Goal: Information Seeking & Learning: Check status

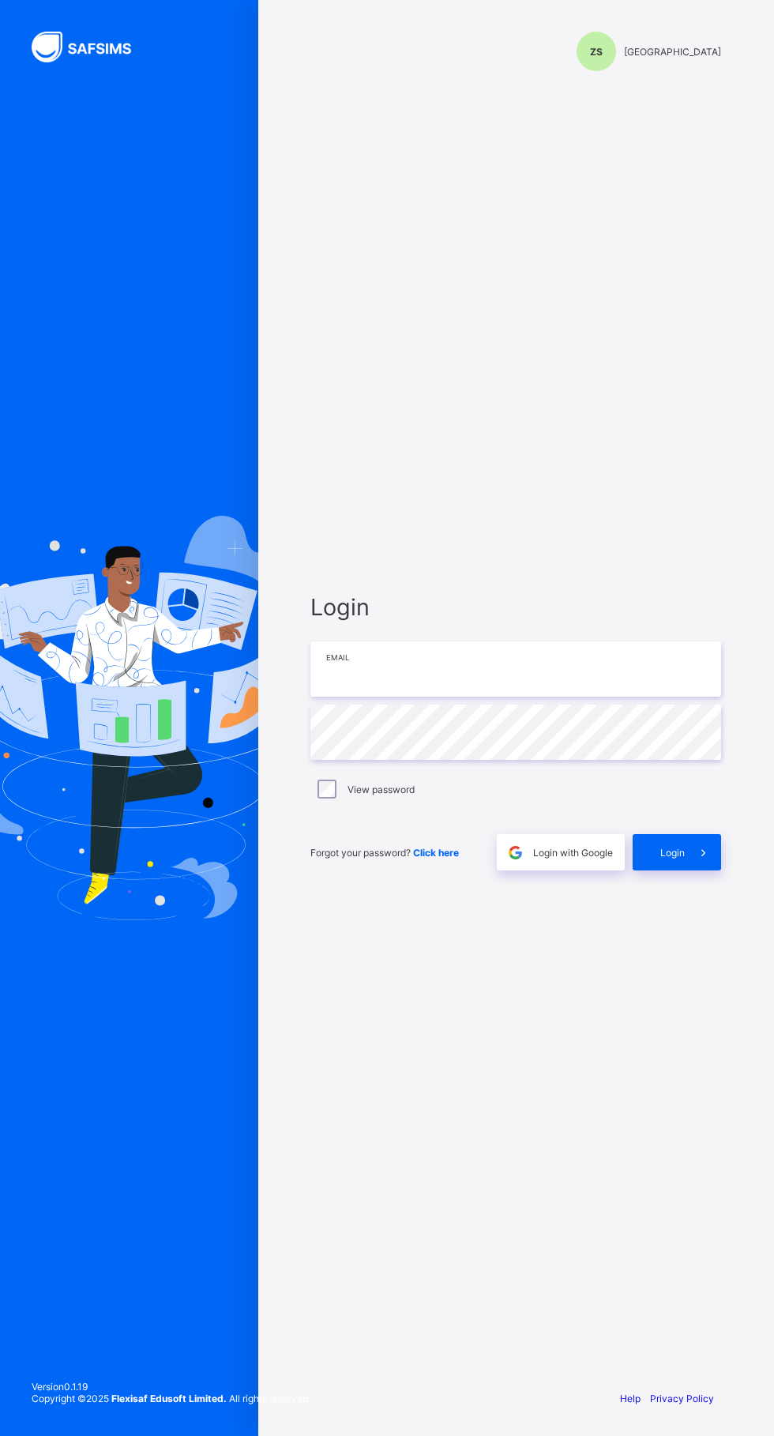
click at [423, 697] on input "email" at bounding box center [515, 668] width 411 height 55
type input "**********"
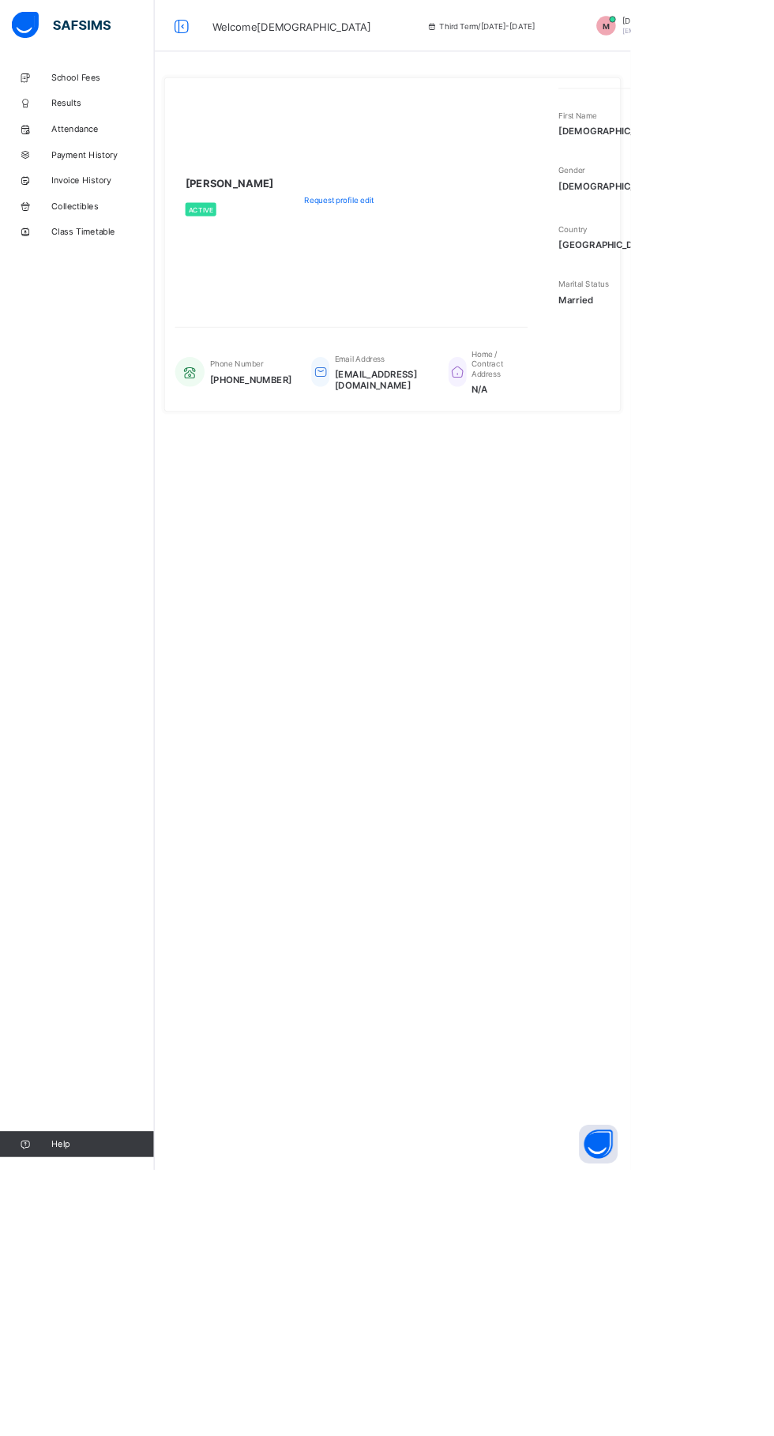
click at [370, 467] on div "Phone Number [PHONE_NUMBER] Email Address [EMAIL_ADDRESS][DOMAIN_NAME] Home / C…" at bounding box center [431, 456] width 433 height 71
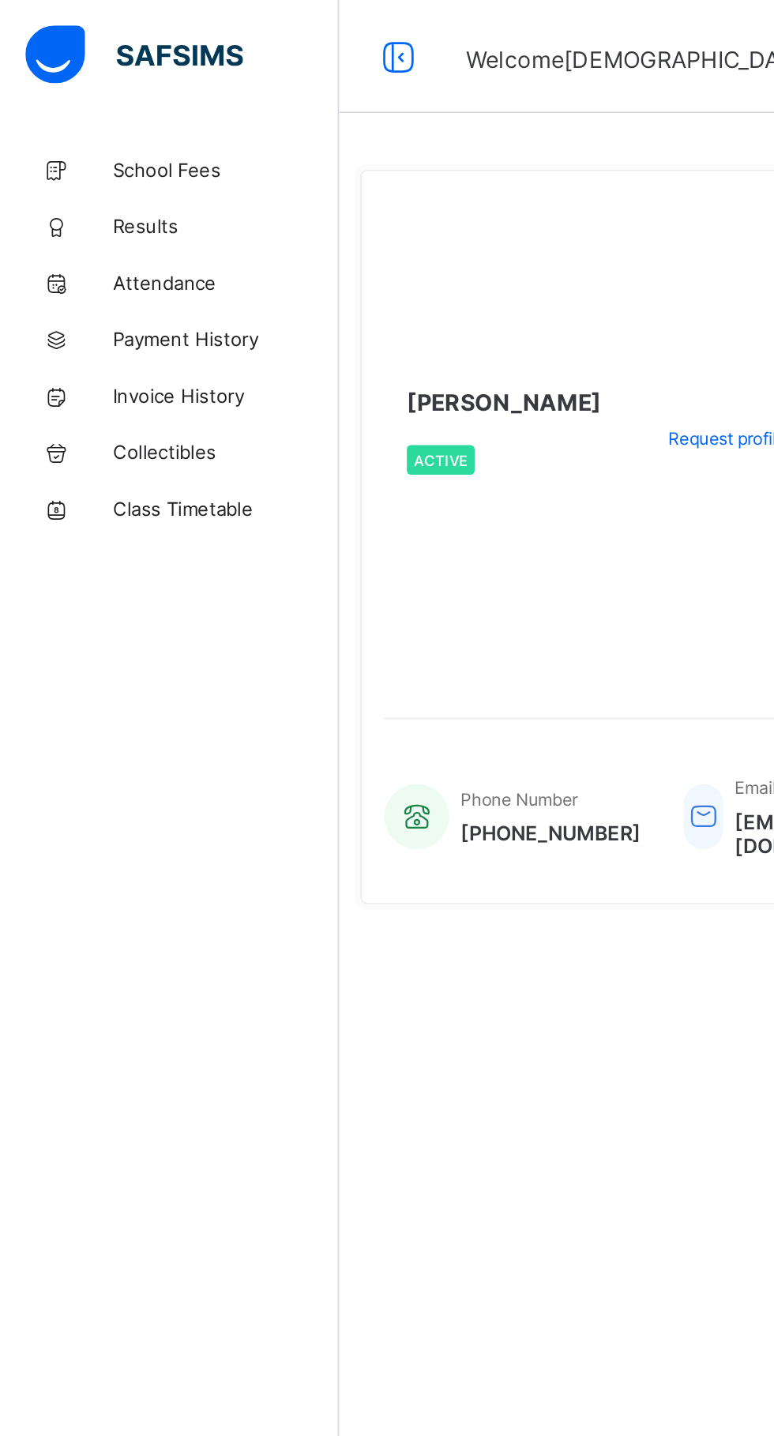
click at [85, 128] on span "Results" at bounding box center [126, 126] width 126 height 13
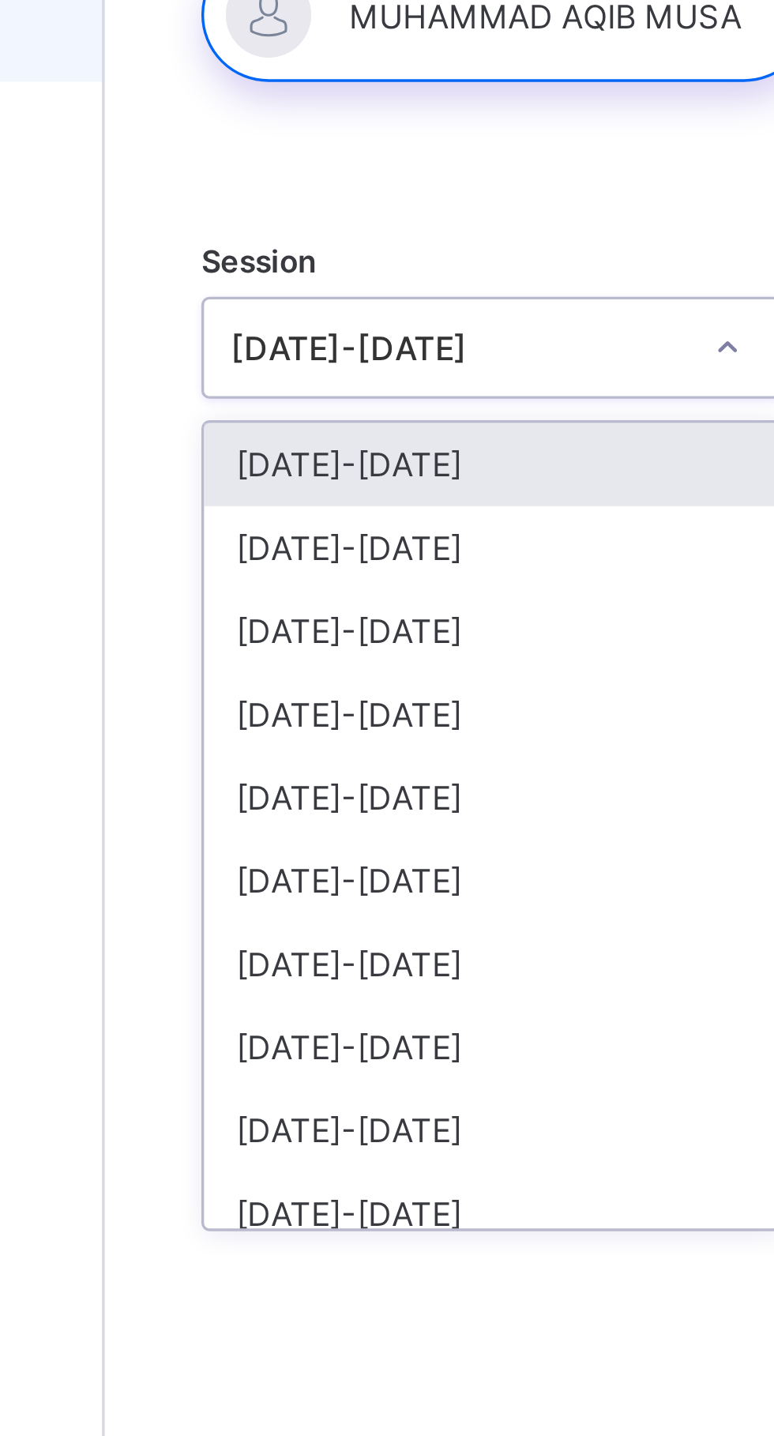
click at [325, 261] on div "[DATE]-[DATE]" at bounding box center [303, 255] width 169 height 24
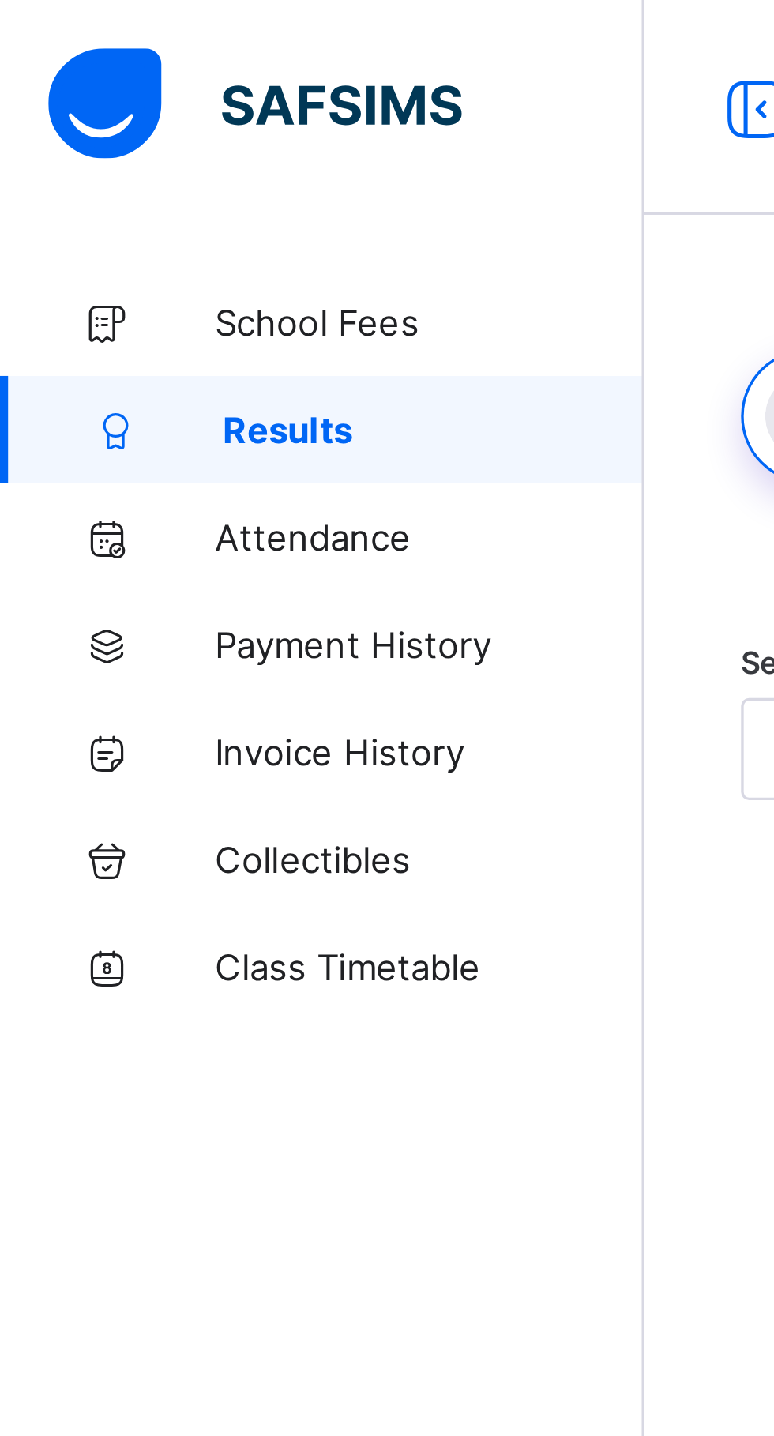
click at [86, 194] on span "Payment History" at bounding box center [126, 189] width 126 height 13
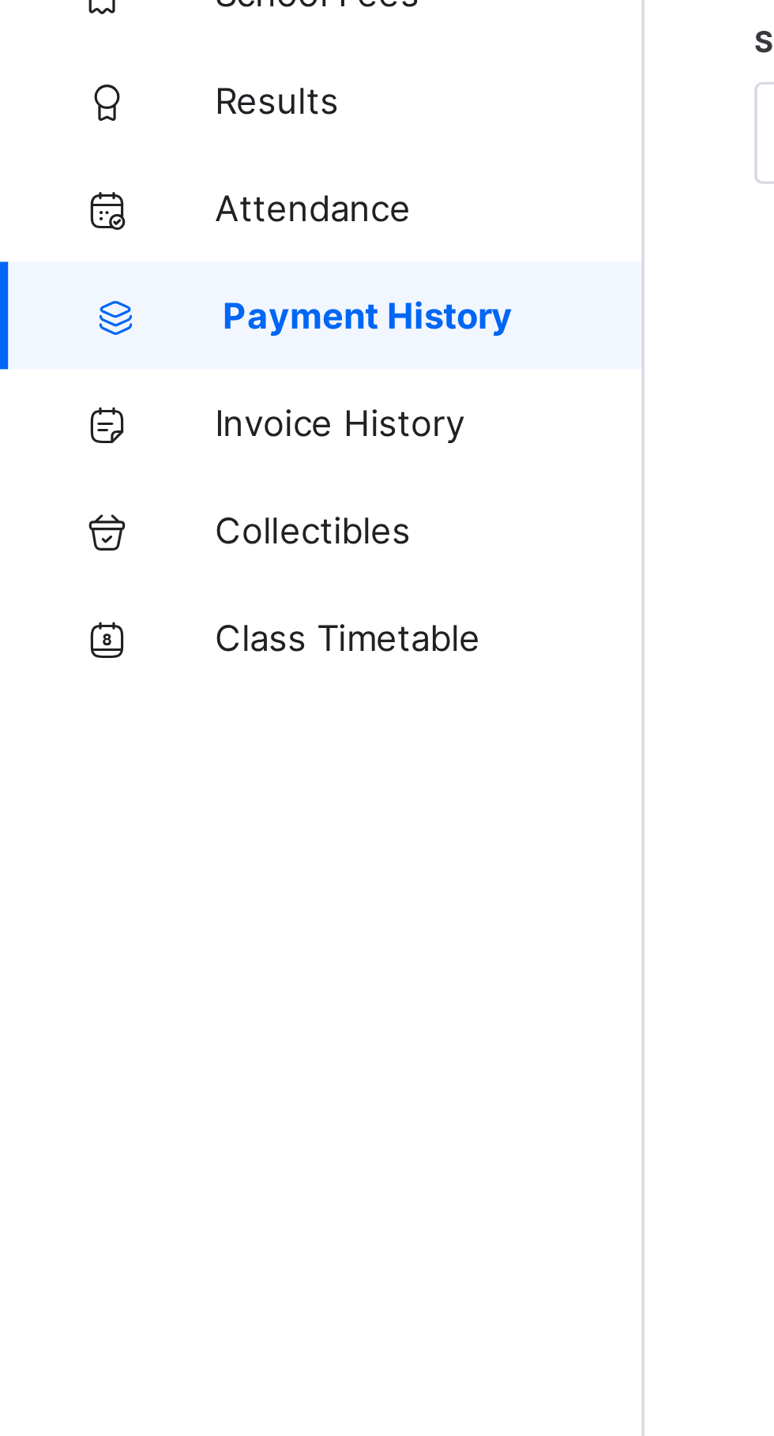
click at [82, 163] on span "Attendance" at bounding box center [126, 158] width 126 height 13
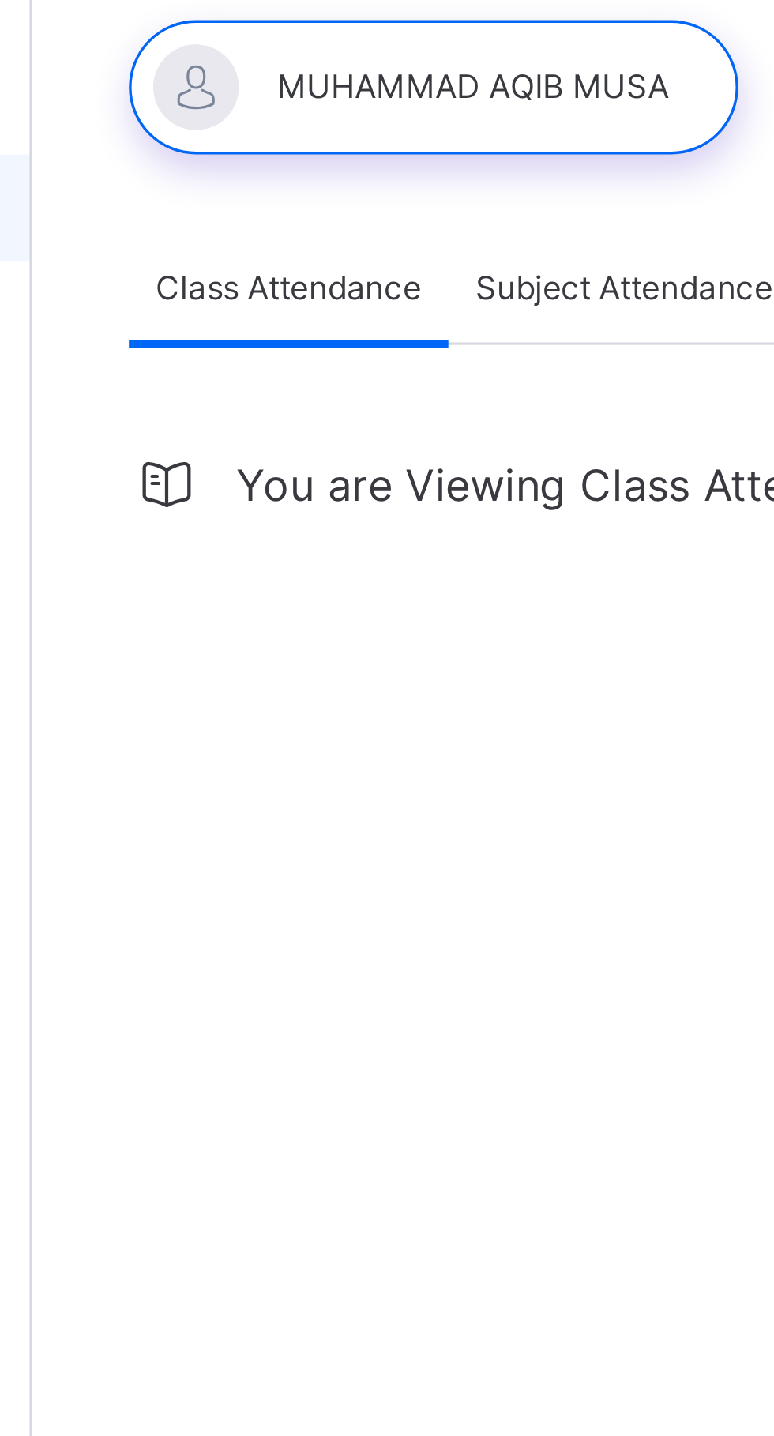
select select "****"
select select "*"
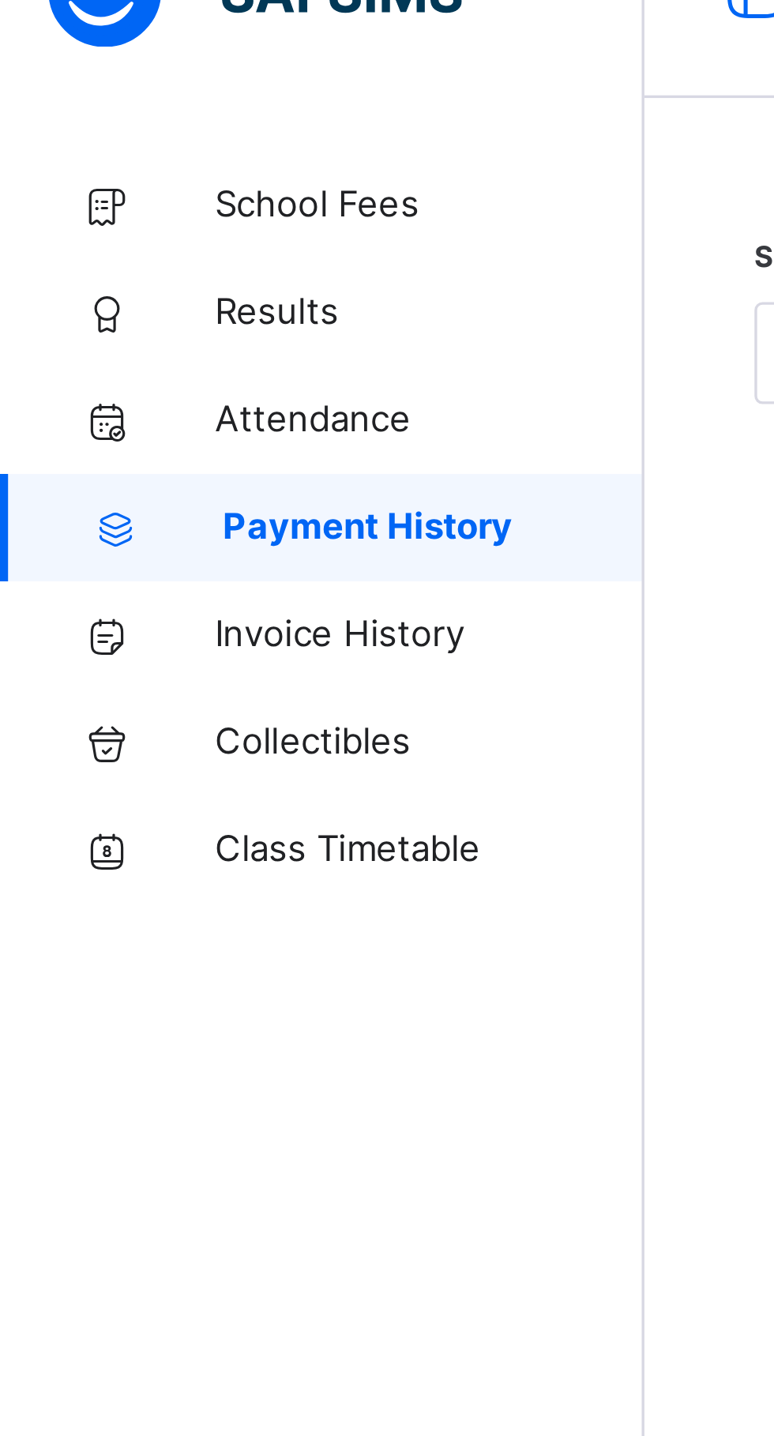
click at [75, 129] on span "Results" at bounding box center [126, 126] width 126 height 16
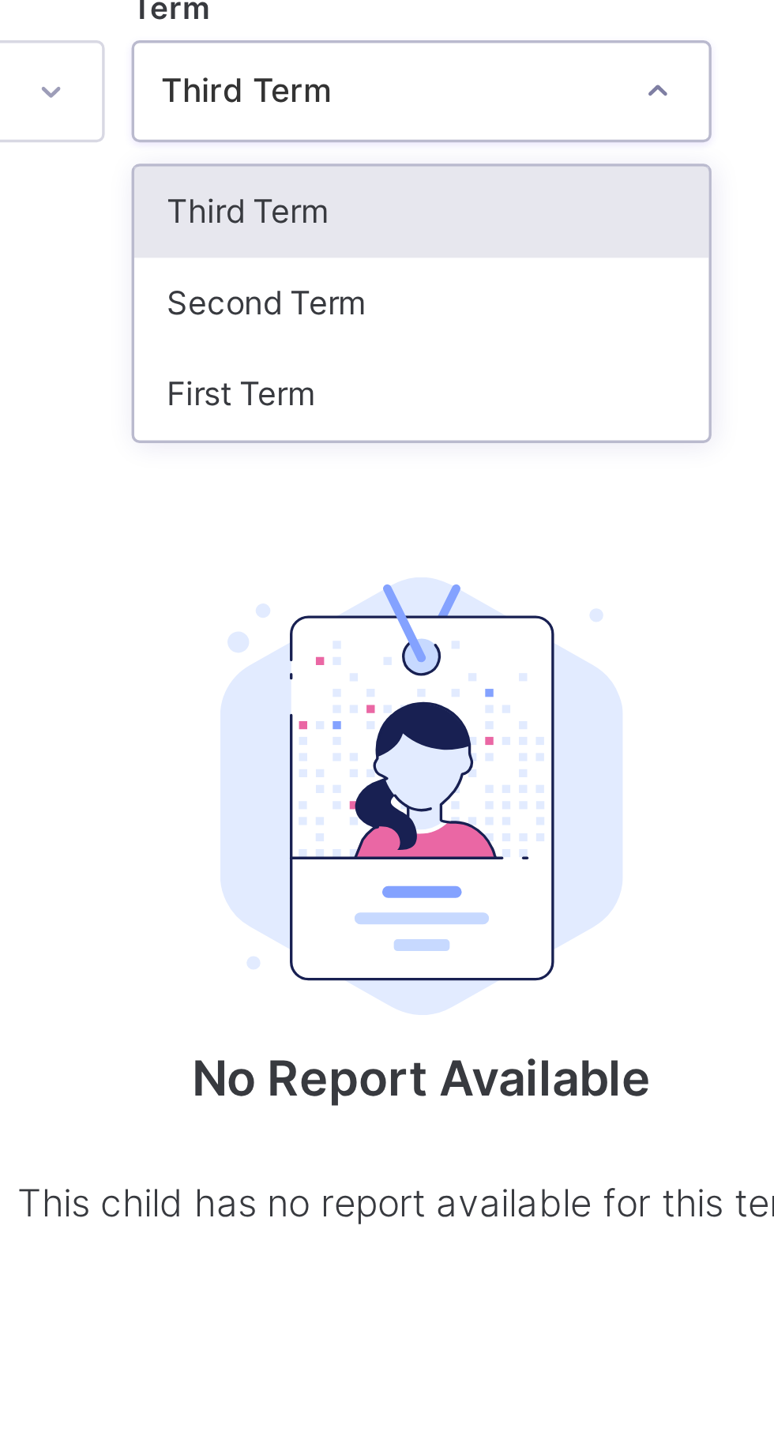
click at [430, 288] on div "Second Term" at bounding box center [481, 282] width 169 height 27
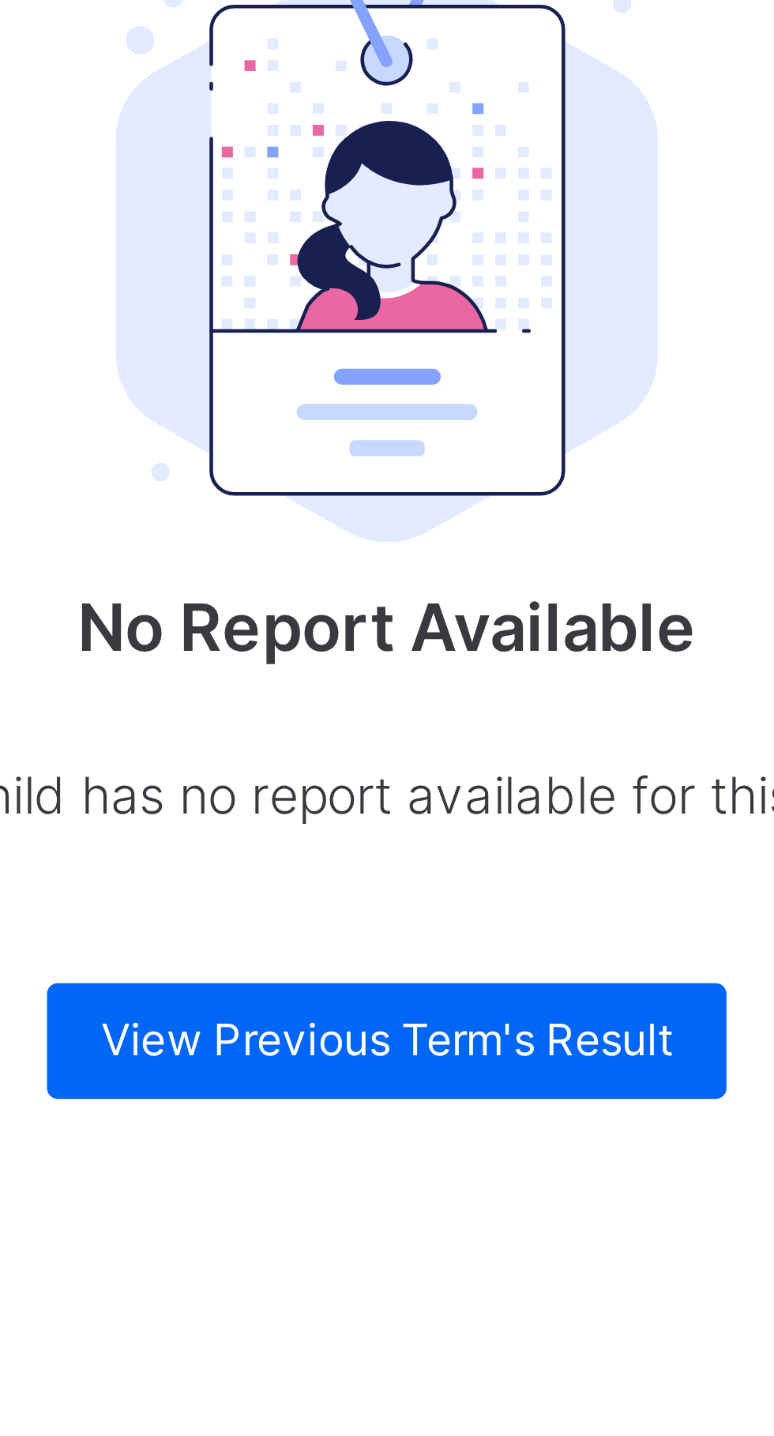
click at [509, 718] on span "View Previous Term's Result" at bounding box center [481, 713] width 125 height 14
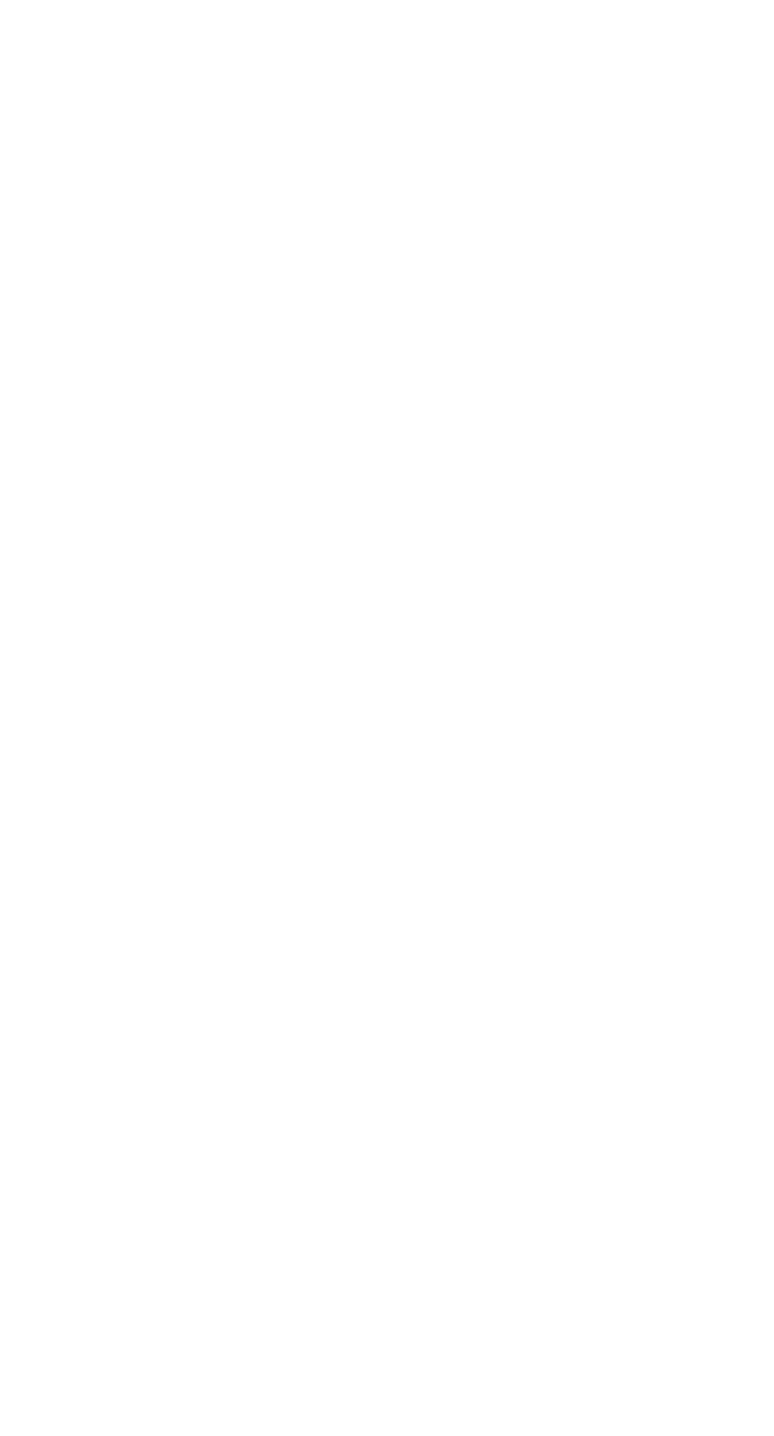
scroll to position [987, 0]
